Goal: Navigation & Orientation: Find specific page/section

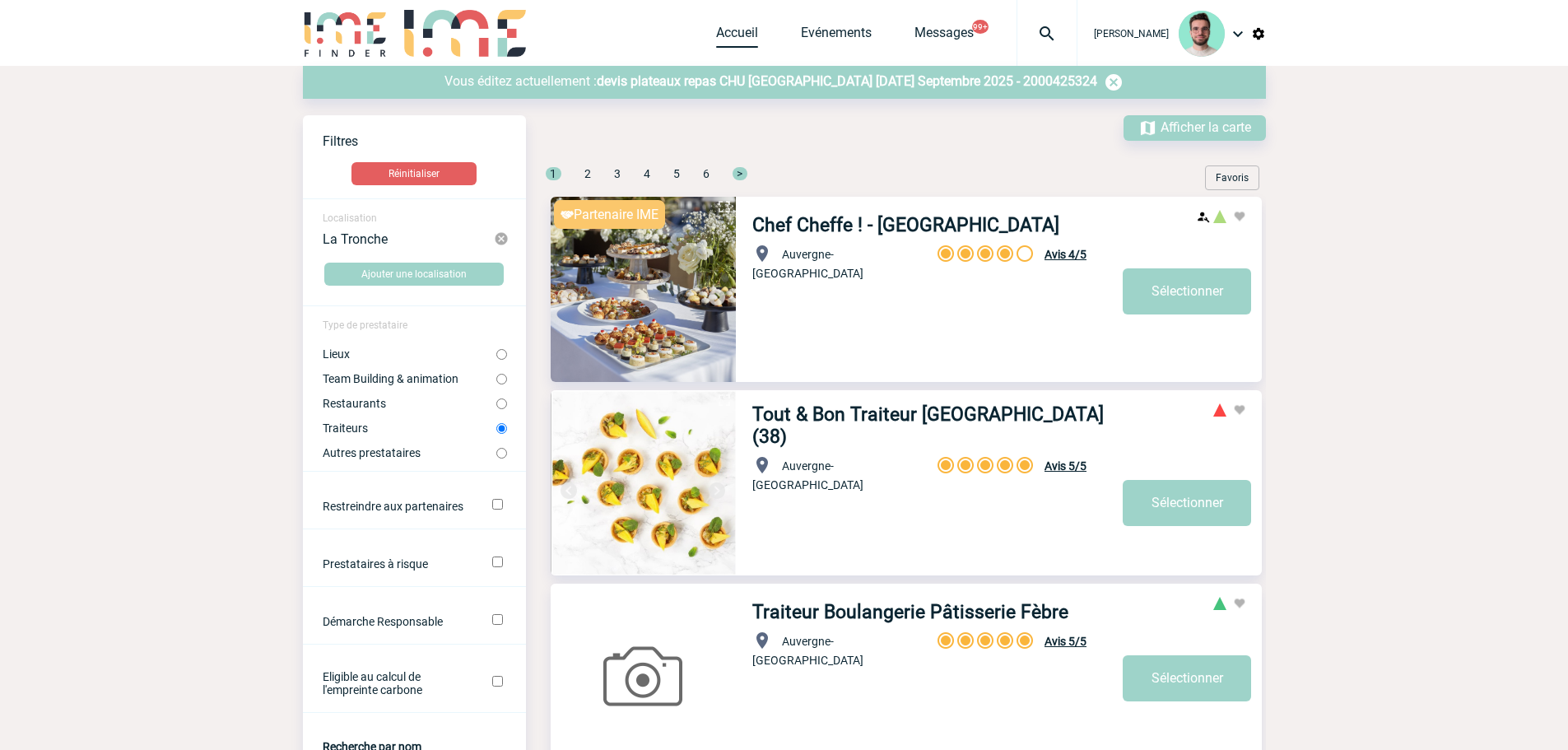
click at [724, 28] on link "Accueil" at bounding box center [737, 36] width 42 height 23
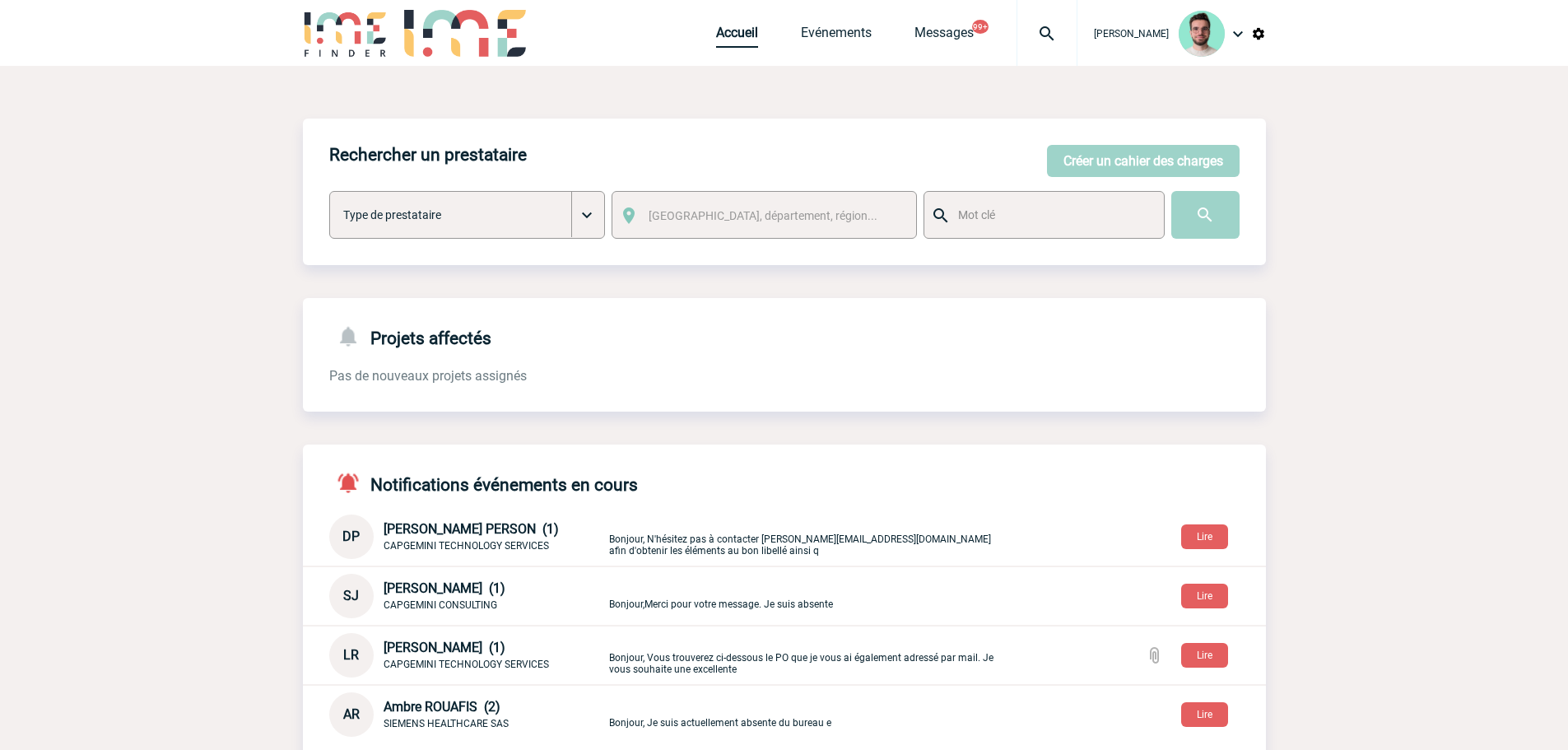
click at [740, 34] on link "Accueil" at bounding box center [737, 36] width 42 height 23
click at [703, 46] on div "Benjamin ROLAND Accueil Evénements" at bounding box center [784, 35] width 963 height 70
click at [740, 40] on link "Accueil" at bounding box center [737, 36] width 42 height 23
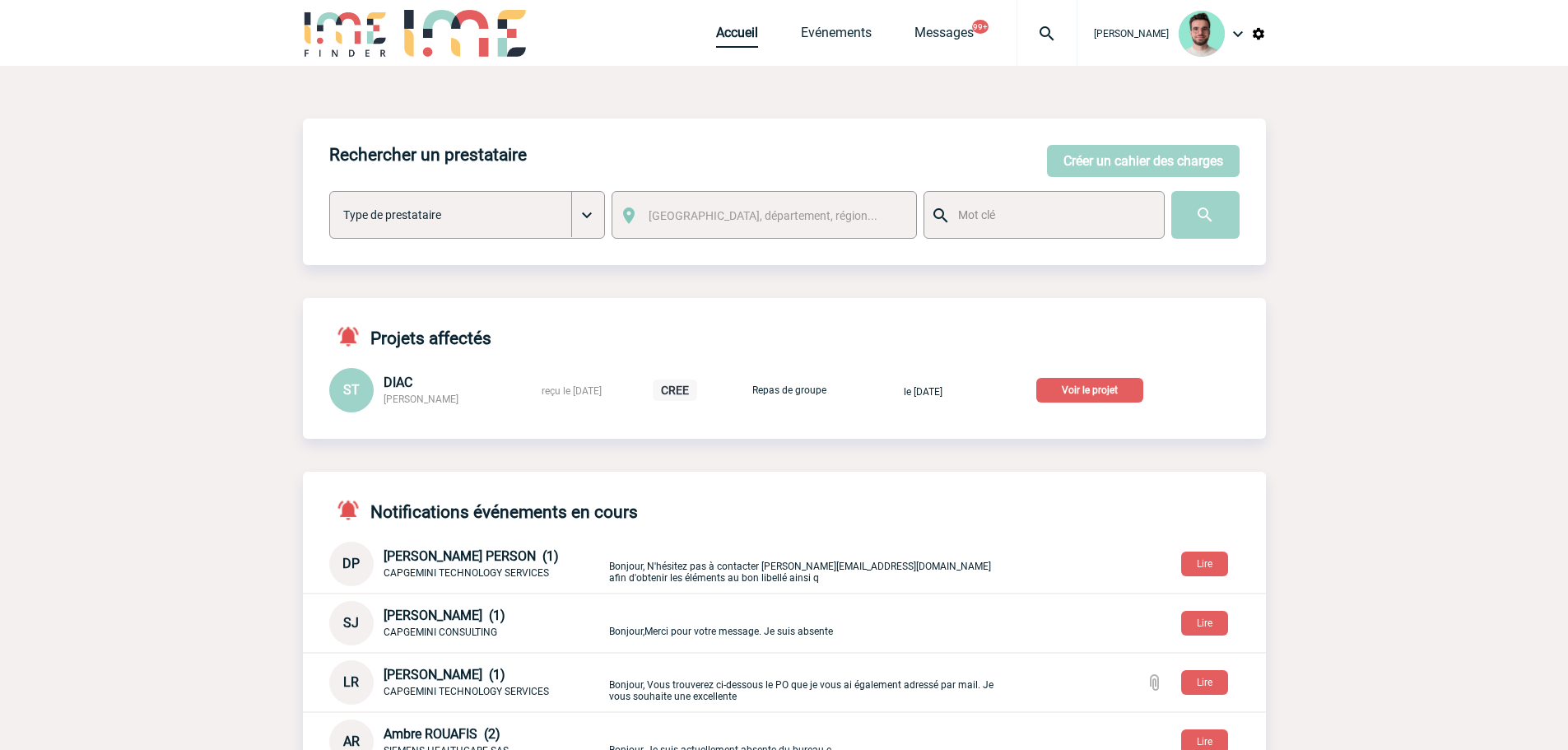
click at [734, 33] on link "Accueil" at bounding box center [737, 36] width 42 height 23
